Goal: Task Accomplishment & Management: Complete application form

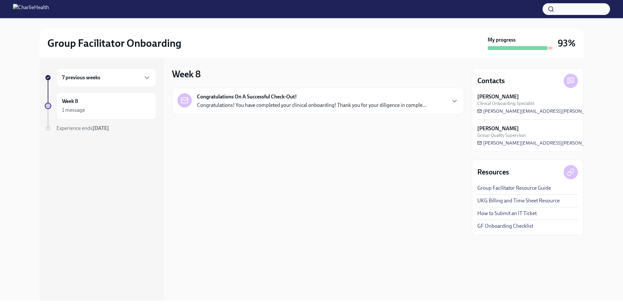
click at [260, 97] on strong "Congratulations On A Successful Check-Out!" at bounding box center [247, 96] width 100 height 7
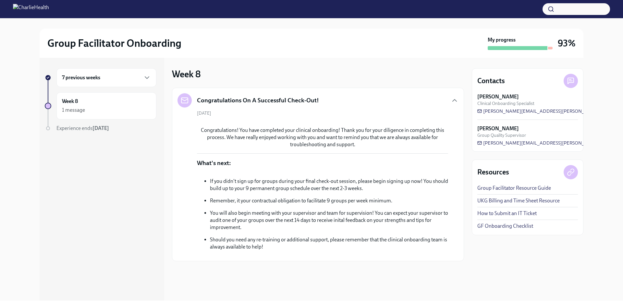
scroll to position [84, 0]
click at [74, 99] on h6 "Week 8" at bounding box center [70, 101] width 16 height 7
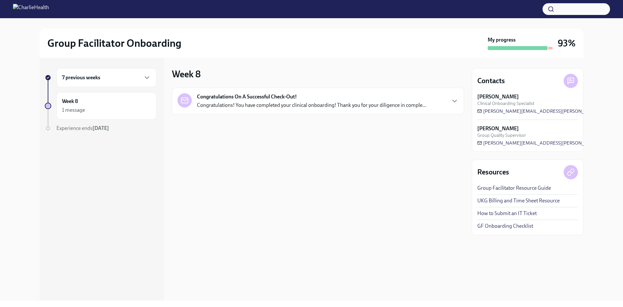
click at [79, 80] on h6 "7 previous weeks" at bounding box center [81, 77] width 38 height 7
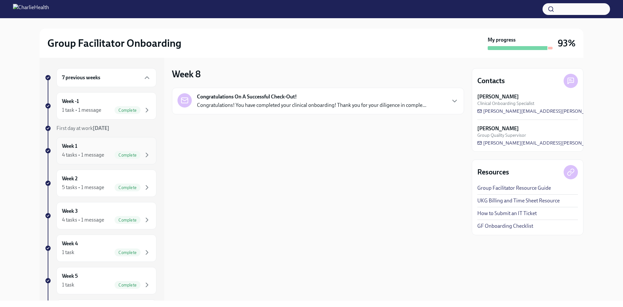
click at [124, 159] on div "Week 1 4 tasks • 1 message Complete" at bounding box center [106, 150] width 100 height 27
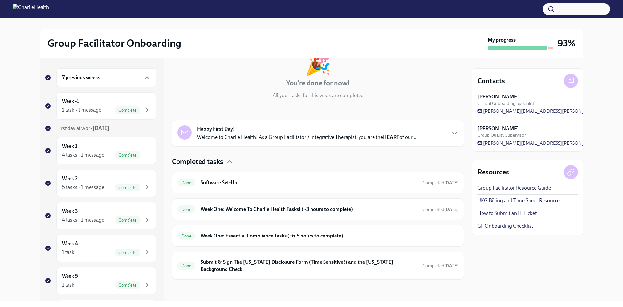
scroll to position [45, 0]
click at [568, 11] on button "button" at bounding box center [577, 9] width 68 height 12
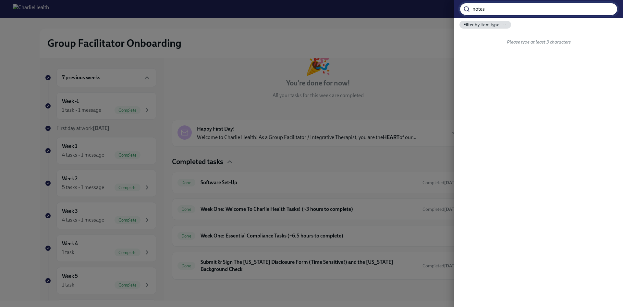
type input "notes"
click at [433, 39] on div at bounding box center [311, 153] width 623 height 307
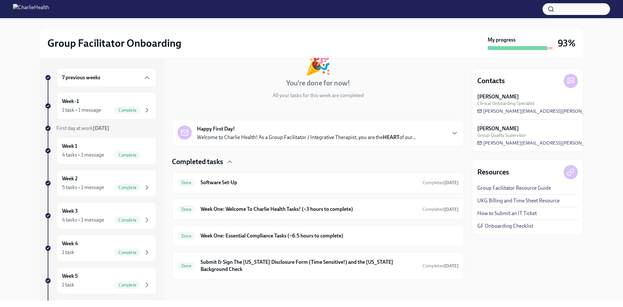
click at [565, 10] on button "button" at bounding box center [577, 9] width 68 height 12
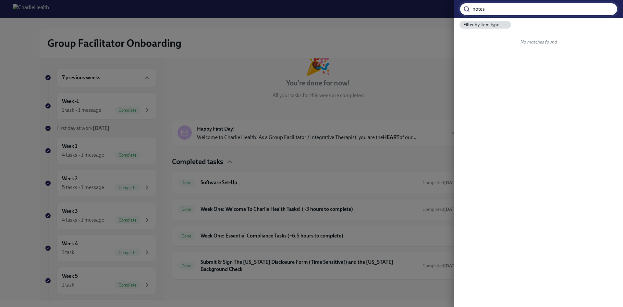
click at [494, 25] on span "Filter by item type" at bounding box center [482, 25] width 36 height 6
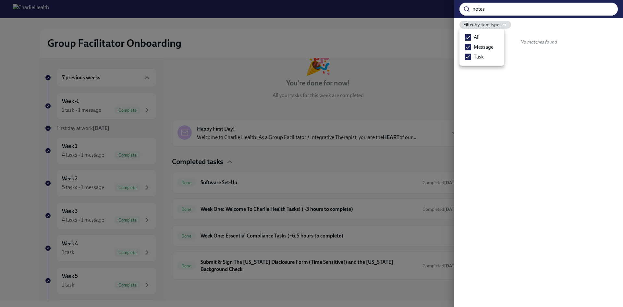
click at [423, 41] on div at bounding box center [311, 153] width 623 height 307
click at [465, 11] on icon at bounding box center [467, 9] width 6 height 6
click at [405, 71] on div at bounding box center [311, 153] width 623 height 307
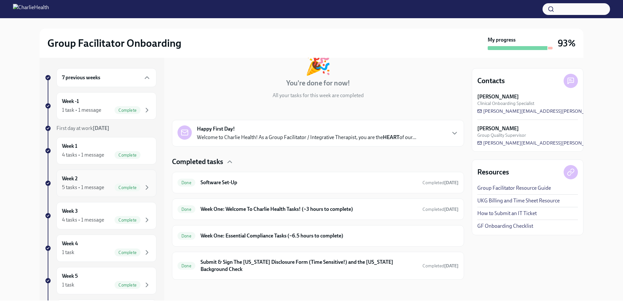
click at [101, 183] on div "5 tasks • 1 message Complete" at bounding box center [106, 187] width 89 height 8
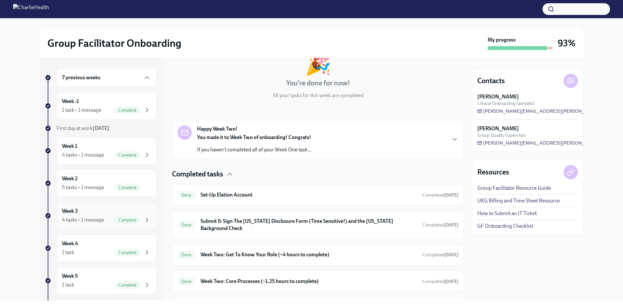
click at [97, 215] on div "Week 3 4 tasks • 1 message Complete" at bounding box center [106, 215] width 89 height 16
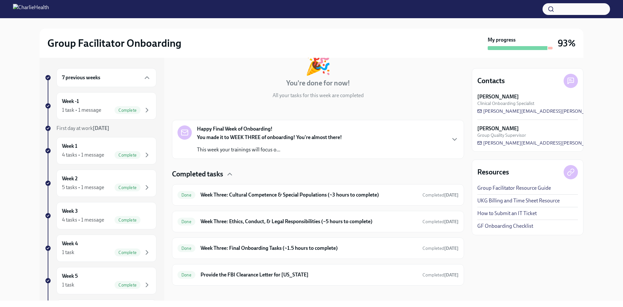
scroll to position [51, 0]
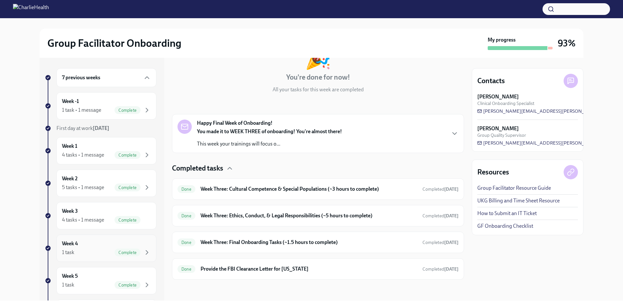
click at [98, 249] on div "1 task Complete" at bounding box center [106, 252] width 89 height 8
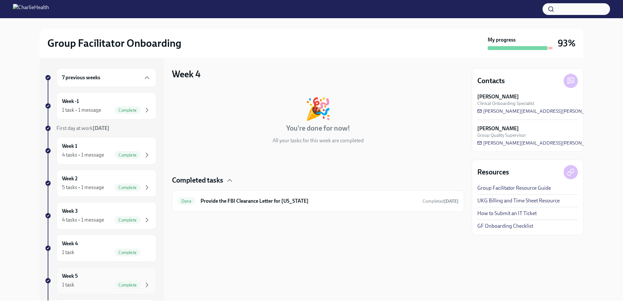
click at [95, 276] on div "Week 5 1 task Complete" at bounding box center [106, 280] width 89 height 16
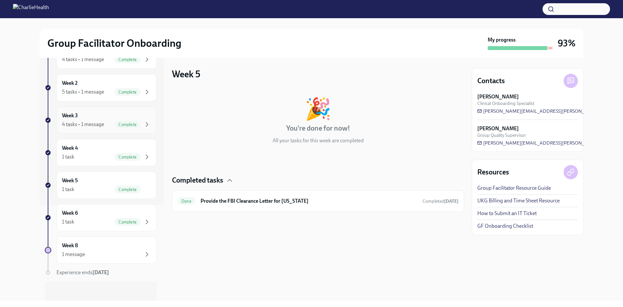
scroll to position [94, 0]
click at [112, 215] on div "Week 6 1 task Complete" at bounding box center [106, 218] width 89 height 16
click at [124, 217] on div "Complete" at bounding box center [128, 220] width 26 height 8
click at [115, 253] on div "1 message" at bounding box center [106, 253] width 89 height 8
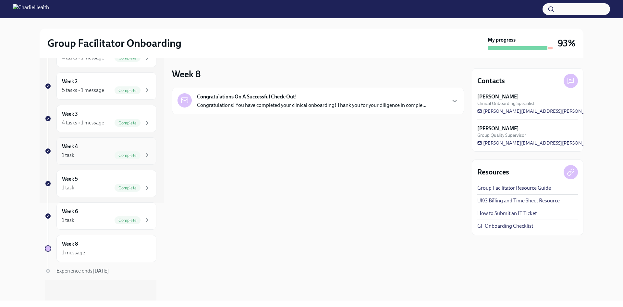
click at [116, 150] on div "Week 4 1 task Complete" at bounding box center [106, 151] width 89 height 16
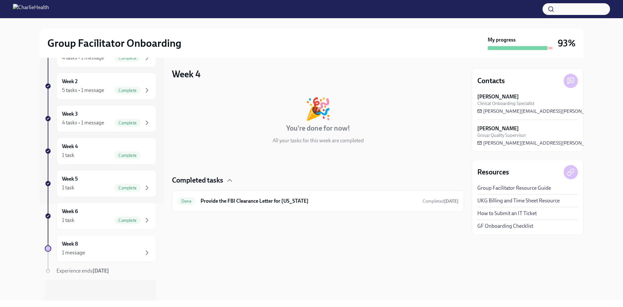
click at [539, 50] on div at bounding box center [518, 48] width 60 height 4
click at [87, 181] on div "Week 5 1 task Complete" at bounding box center [106, 183] width 89 height 16
click at [129, 185] on span "Complete" at bounding box center [128, 187] width 26 height 5
click at [253, 201] on h6 "Provide the FBI Clearance Letter for [US_STATE]" at bounding box center [309, 200] width 217 height 7
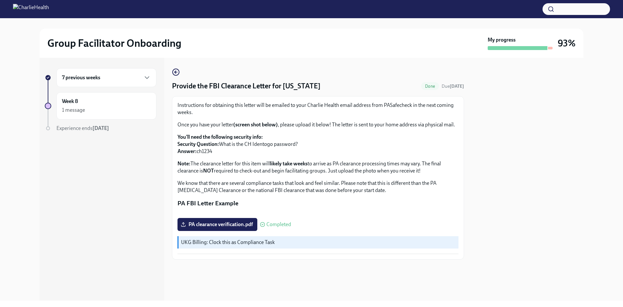
click at [92, 79] on h6 "7 previous weeks" at bounding box center [81, 77] width 38 height 7
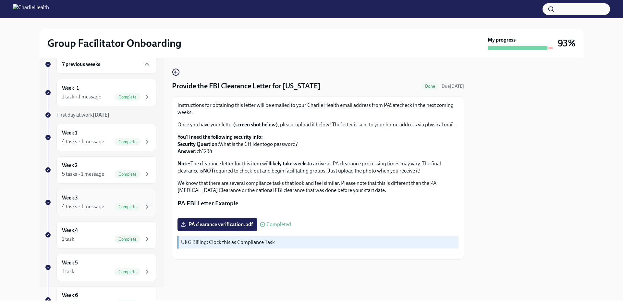
scroll to position [14, 0]
click at [93, 231] on div "Week 4 1 task Complete" at bounding box center [106, 234] width 89 height 16
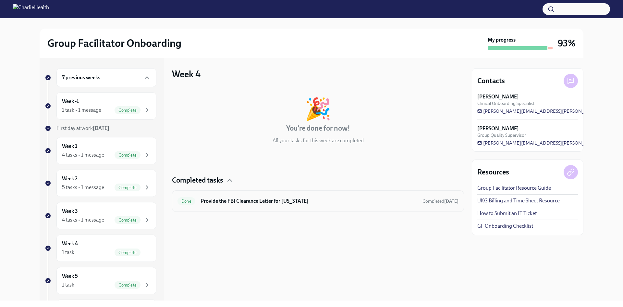
click at [255, 197] on div "Done Provide the FBI Clearance Letter for [US_STATE] Completed [DATE]" at bounding box center [318, 201] width 281 height 10
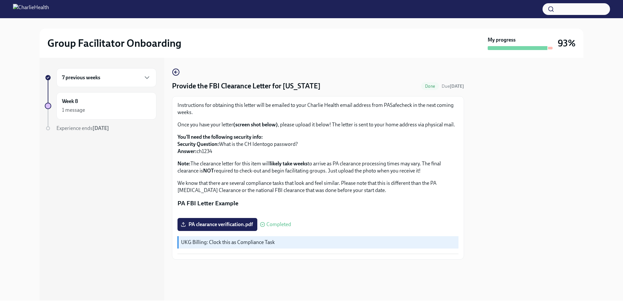
scroll to position [79, 0]
click at [98, 101] on div "Week 8 1 message" at bounding box center [106, 106] width 89 height 16
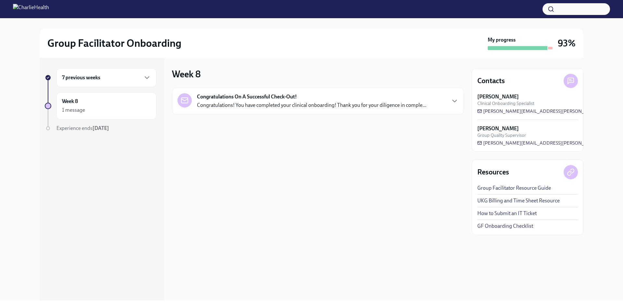
click at [85, 80] on h6 "7 previous weeks" at bounding box center [81, 77] width 38 height 7
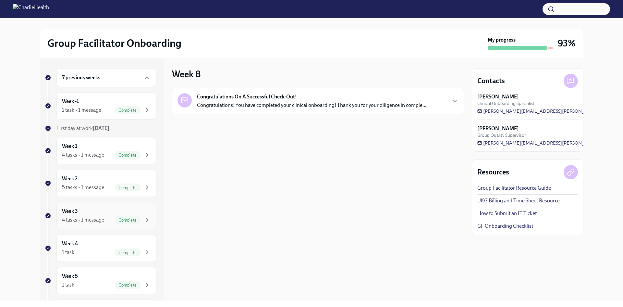
click at [85, 210] on div "Week 3 4 tasks • 1 message Complete" at bounding box center [106, 215] width 89 height 16
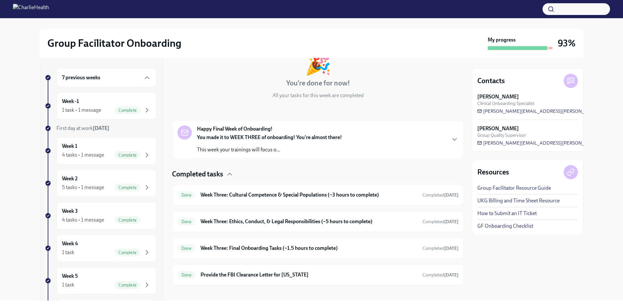
scroll to position [51, 0]
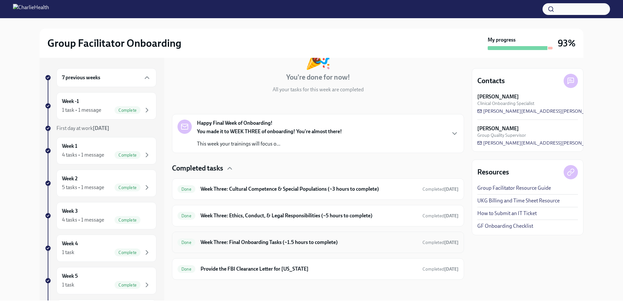
click at [255, 240] on h6 "Week Three: Final Onboarding Tasks (~1.5 hours to complete)" at bounding box center [309, 242] width 217 height 7
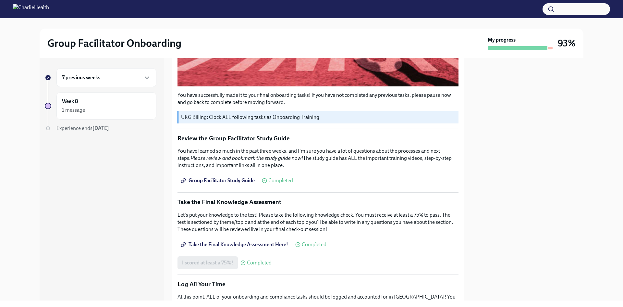
scroll to position [247, 0]
click at [212, 178] on span "Group Facilitator Study Guide" at bounding box center [218, 181] width 73 height 6
